Goal: Information Seeking & Learning: Understand process/instructions

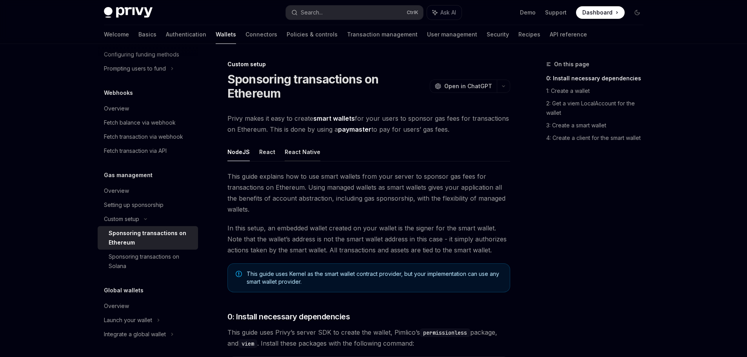
click at [304, 155] on button "React Native" at bounding box center [303, 152] width 36 height 18
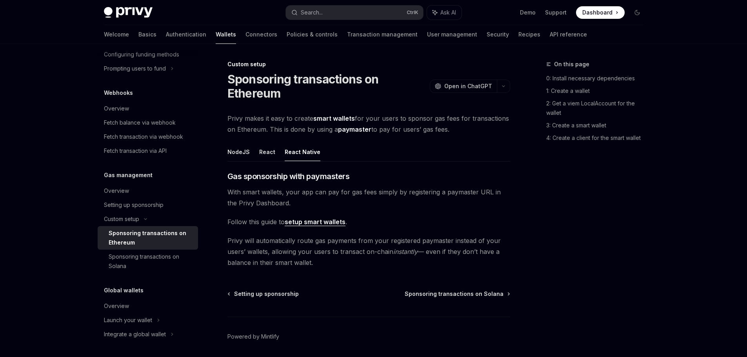
type textarea "*"
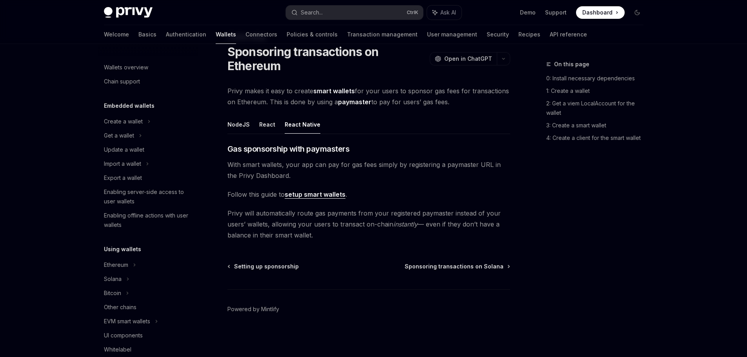
scroll to position [363, 0]
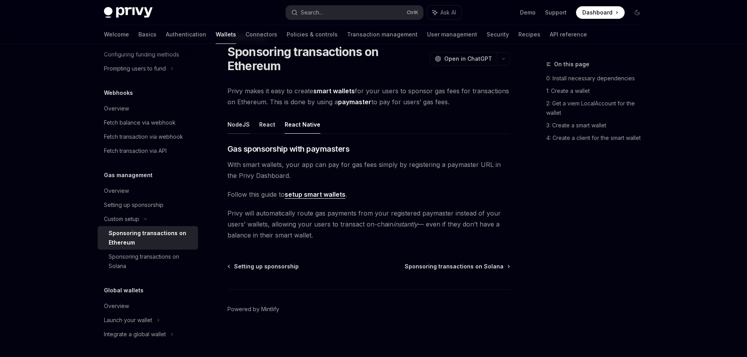
click at [233, 128] on button "NodeJS" at bounding box center [238, 124] width 22 height 18
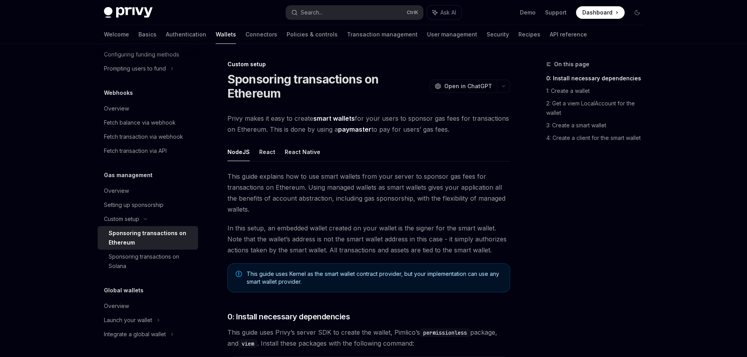
click at [597, 250] on div "On this page 0: Install necessary dependencies 1: Create a wallet 2: Get a viem…" at bounding box center [589, 209] width 119 height 298
click at [304, 148] on button "React Native" at bounding box center [303, 152] width 36 height 18
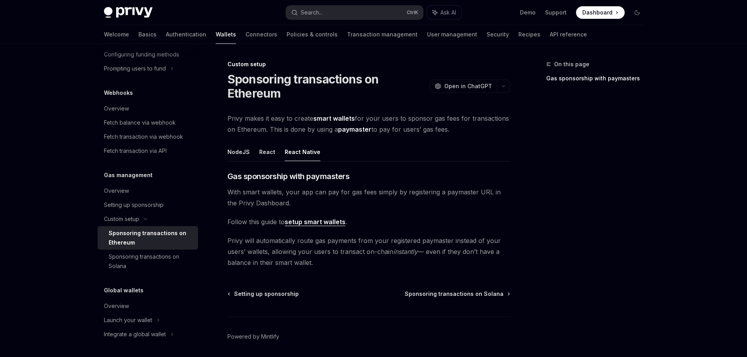
scroll to position [27, 0]
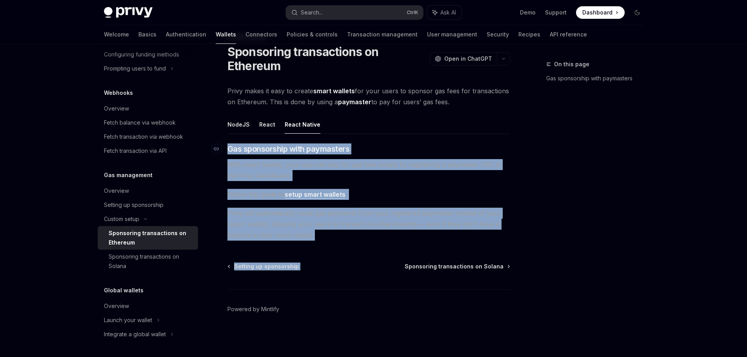
drag, startPoint x: 324, startPoint y: 234, endPoint x: 223, endPoint y: 152, distance: 130.0
click at [223, 152] on div "Custom setup Sponsoring transactions on Ethereum OpenAI Open in ChatGPT OpenAI …" at bounding box center [295, 194] width 433 height 325
click at [375, 227] on span "Privy will automatically route gas payments from your registered paymaster inst…" at bounding box center [368, 224] width 283 height 33
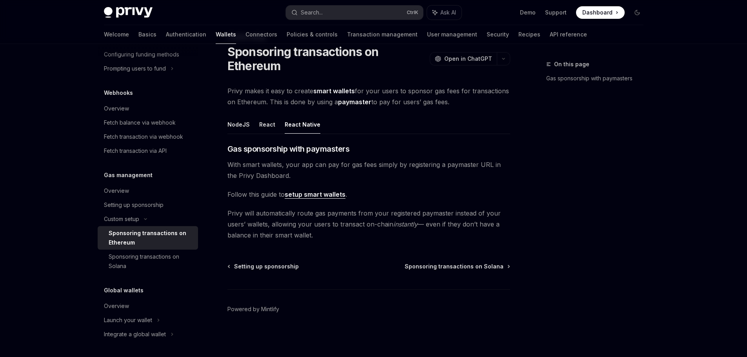
drag, startPoint x: 357, startPoint y: 232, endPoint x: 212, endPoint y: 154, distance: 163.6
click at [212, 154] on div "Custom setup Sponsoring transactions on Ethereum OpenAI Open in ChatGPT OpenAI …" at bounding box center [295, 194] width 433 height 325
drag, startPoint x: 393, startPoint y: 251, endPoint x: 335, endPoint y: 223, distance: 63.8
click at [393, 250] on div "Custom setup Sponsoring transactions on Ethereum OpenAI Open in ChatGPT OpenAI …" at bounding box center [295, 194] width 433 height 325
click at [237, 122] on button "NodeJS" at bounding box center [238, 124] width 22 height 18
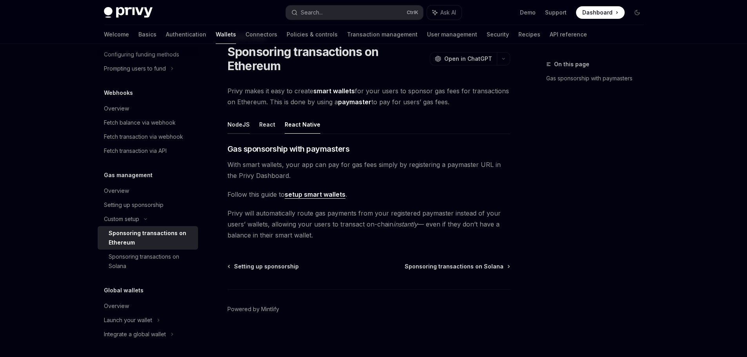
type textarea "*"
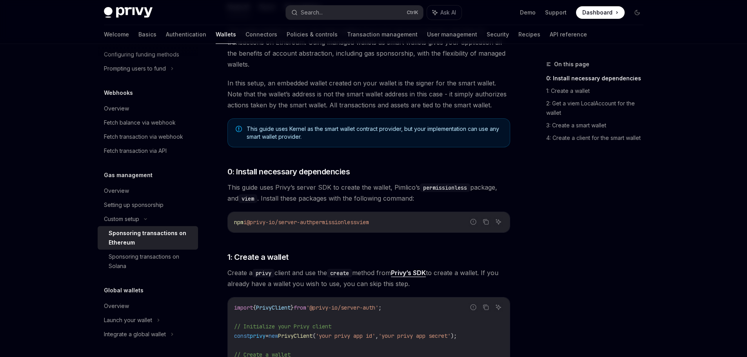
scroll to position [27, 0]
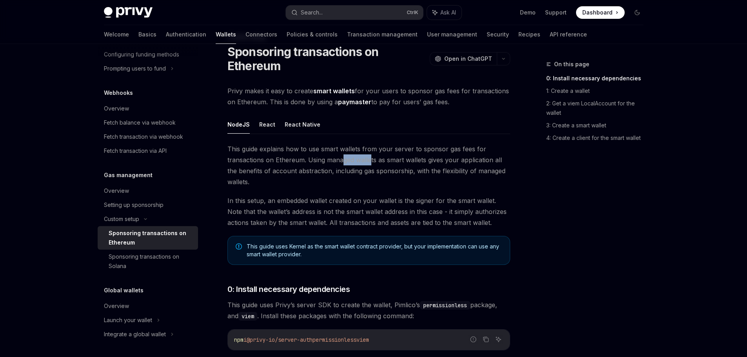
drag, startPoint x: 342, startPoint y: 161, endPoint x: 371, endPoint y: 162, distance: 29.0
click at [371, 162] on span "This guide explains how to use smart wallets from your server to sponsor gas fe…" at bounding box center [368, 165] width 283 height 44
click at [384, 169] on span "This guide explains how to use smart wallets from your server to sponsor gas fe…" at bounding box center [368, 165] width 283 height 44
drag, startPoint x: 334, startPoint y: 162, endPoint x: 394, endPoint y: 163, distance: 60.0
click at [394, 163] on span "This guide explains how to use smart wallets from your server to sponsor gas fe…" at bounding box center [368, 165] width 283 height 44
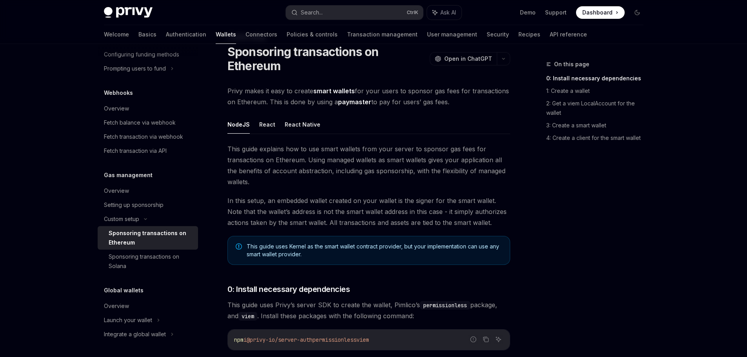
click at [408, 165] on span "This guide explains how to use smart wallets from your server to sponsor gas fe…" at bounding box center [368, 165] width 283 height 44
drag, startPoint x: 397, startPoint y: 157, endPoint x: 467, endPoint y: 164, distance: 70.5
click at [439, 157] on span "This guide explains how to use smart wallets from your server to sponsor gas fe…" at bounding box center [368, 165] width 283 height 44
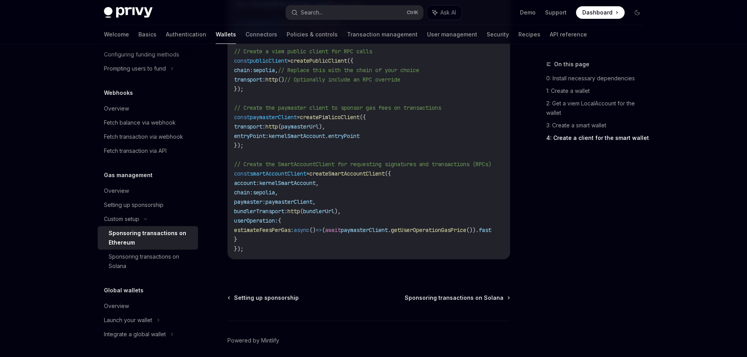
scroll to position [890, 0]
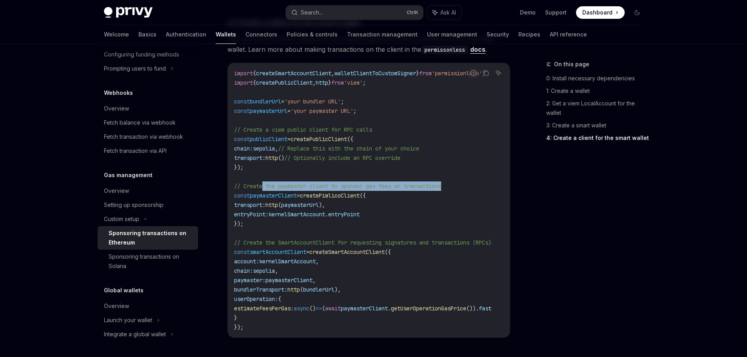
drag, startPoint x: 267, startPoint y: 183, endPoint x: 452, endPoint y: 186, distance: 185.1
click at [452, 186] on code "import { createSmartAccountClient , walletClientToCustomSigner } from 'permissi…" at bounding box center [372, 200] width 276 height 263
click at [439, 207] on code "import { createSmartAccountClient , walletClientToCustomSigner } from 'permissi…" at bounding box center [372, 200] width 276 height 263
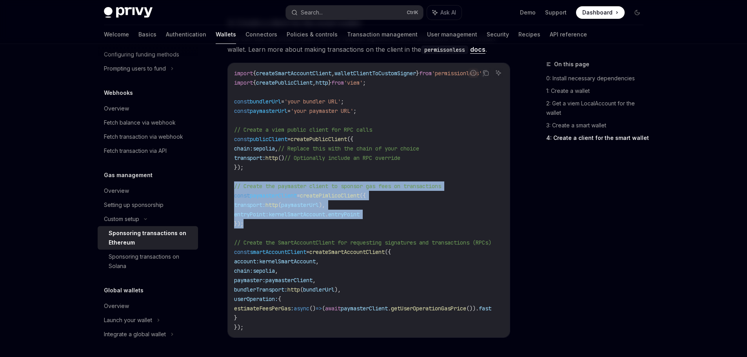
drag, startPoint x: 252, startPoint y: 225, endPoint x: 218, endPoint y: 188, distance: 50.2
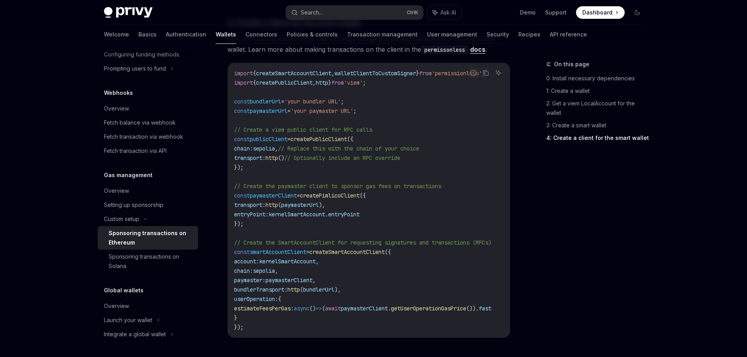
click at [425, 203] on code "import { createSmartAccountClient , walletClientToCustomSigner } from 'permissi…" at bounding box center [372, 200] width 276 height 263
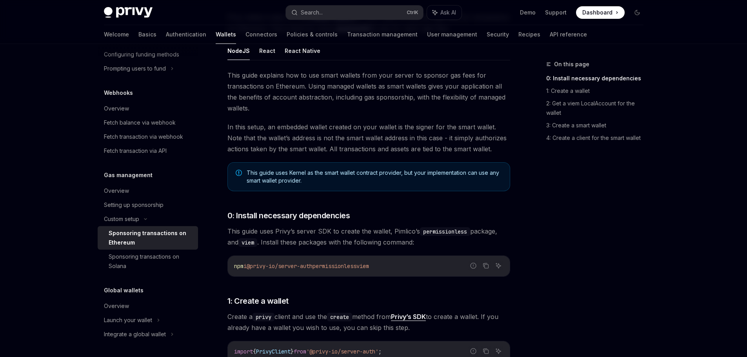
scroll to position [0, 0]
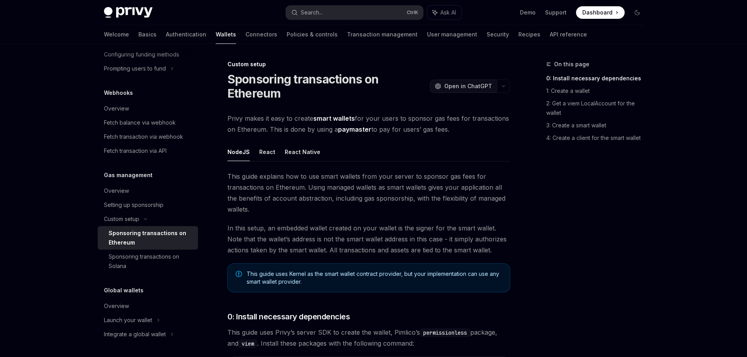
click at [471, 85] on span "Open in ChatGPT" at bounding box center [468, 86] width 48 height 8
